Goal: Task Accomplishment & Management: Manage account settings

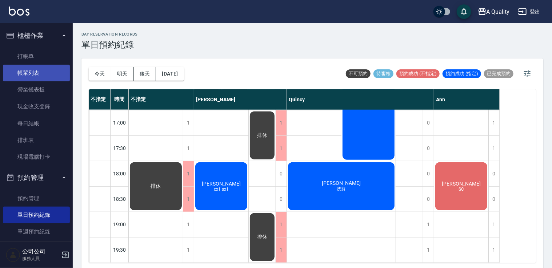
click at [32, 72] on link "帳單列表" at bounding box center [36, 73] width 67 height 17
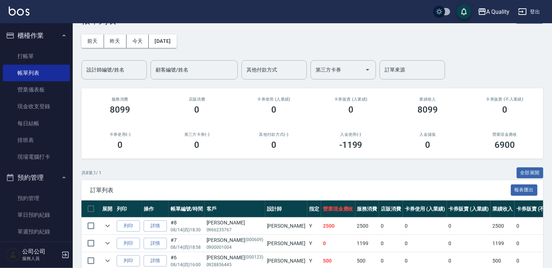
scroll to position [36, 0]
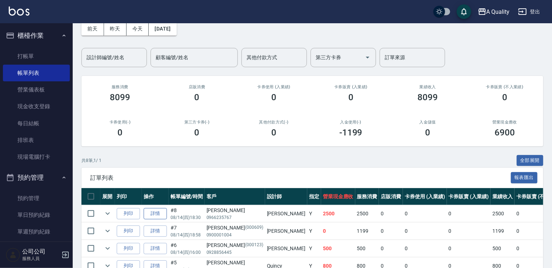
click at [155, 212] on link "詳情" at bounding box center [155, 213] width 23 height 11
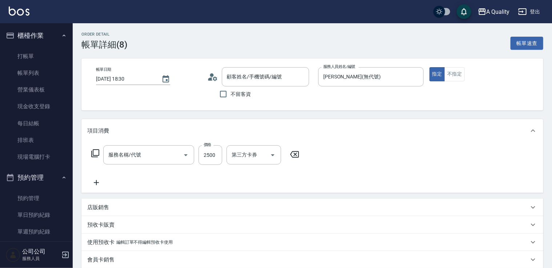
type input "[DATE] 18:30"
type input "[PERSON_NAME](無代號)"
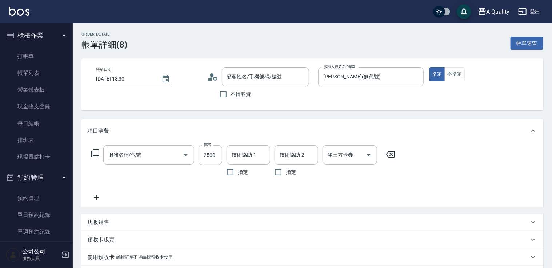
type input "冷燙(330)"
type input "[PERSON_NAME]/0966235767/null"
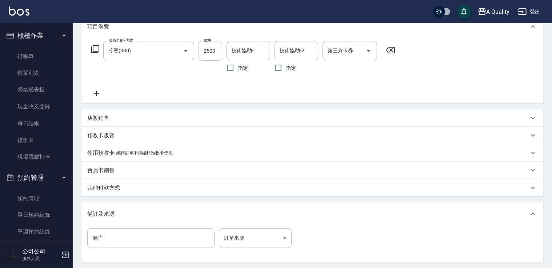
scroll to position [176, 0]
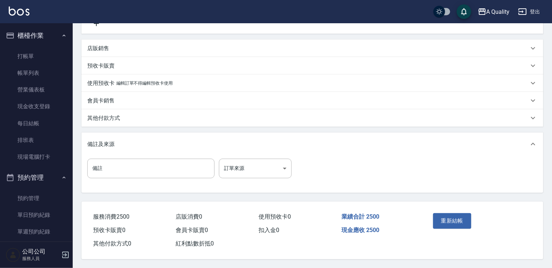
click at [113, 117] on p "其他付款方式" at bounding box center [103, 118] width 33 height 8
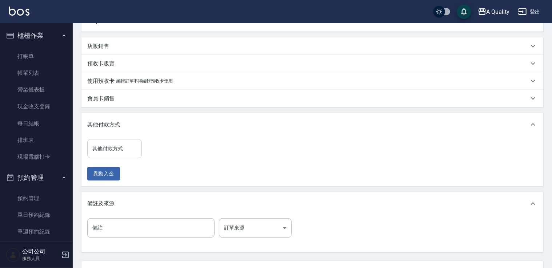
click at [115, 147] on input "其他付款方式" at bounding box center [114, 148] width 48 height 13
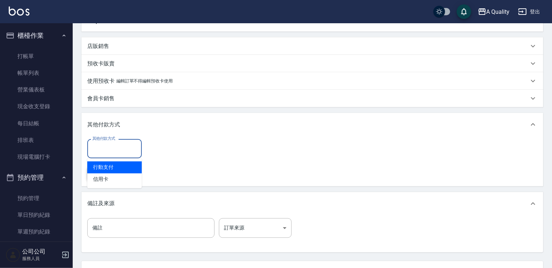
drag, startPoint x: 107, startPoint y: 169, endPoint x: 113, endPoint y: 171, distance: 6.8
click at [107, 169] on span "行動支付" at bounding box center [114, 168] width 54 height 12
type input "行動支付"
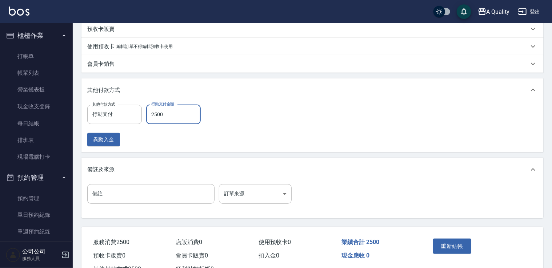
scroll to position [238, 0]
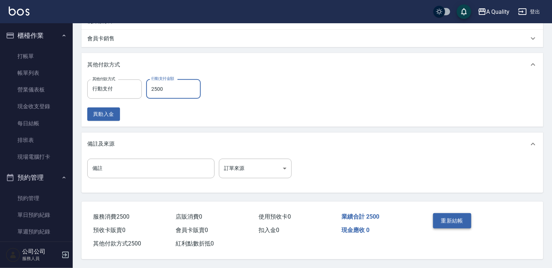
type input "2500"
click at [447, 217] on button "重新結帳" at bounding box center [452, 220] width 39 height 15
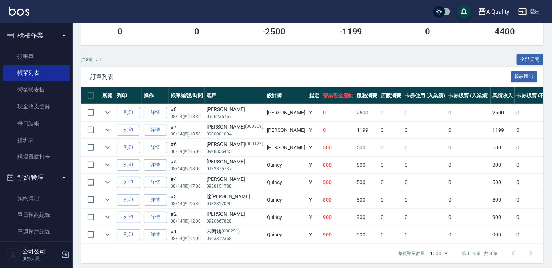
scroll to position [145, 0]
